Goal: Navigation & Orientation: Find specific page/section

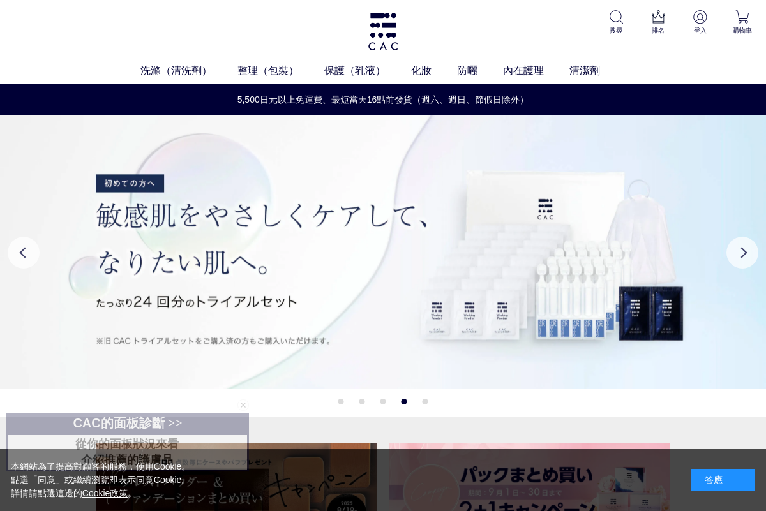
click at [257, 74] on link "整理（包裝）" at bounding box center [281, 70] width 87 height 15
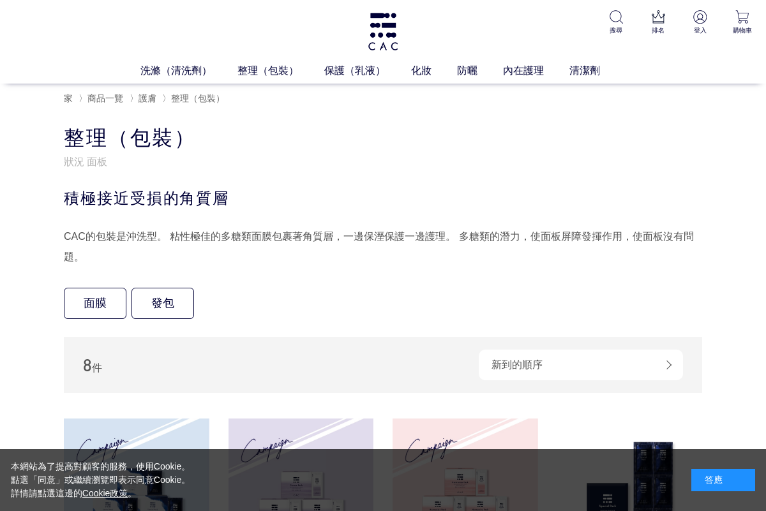
click at [350, 69] on link "保護（乳液）" at bounding box center [367, 70] width 87 height 15
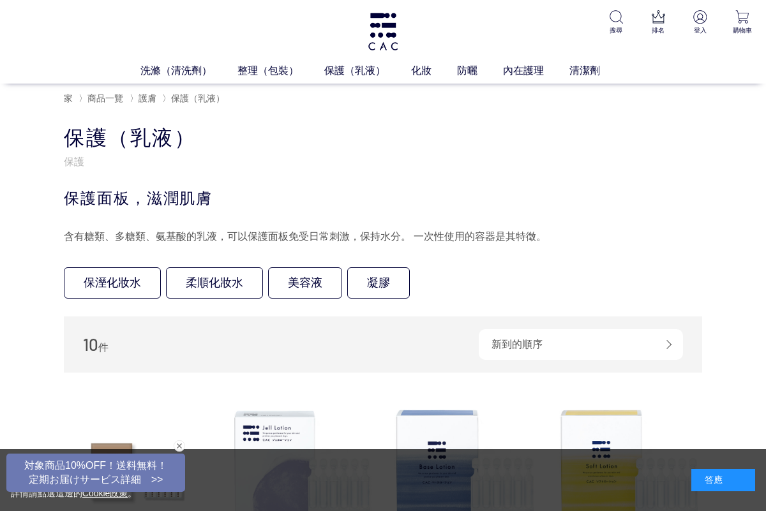
click at [407, 98] on link "臉部顏色" at bounding box center [408, 94] width 36 height 10
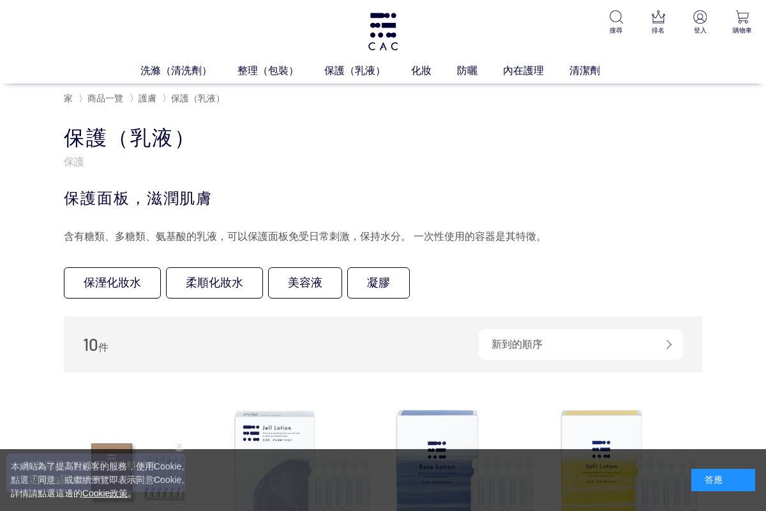
click at [358, 92] on link "眼睛" at bounding box center [359, 94] width 18 height 10
